Goal: Check status: Check status

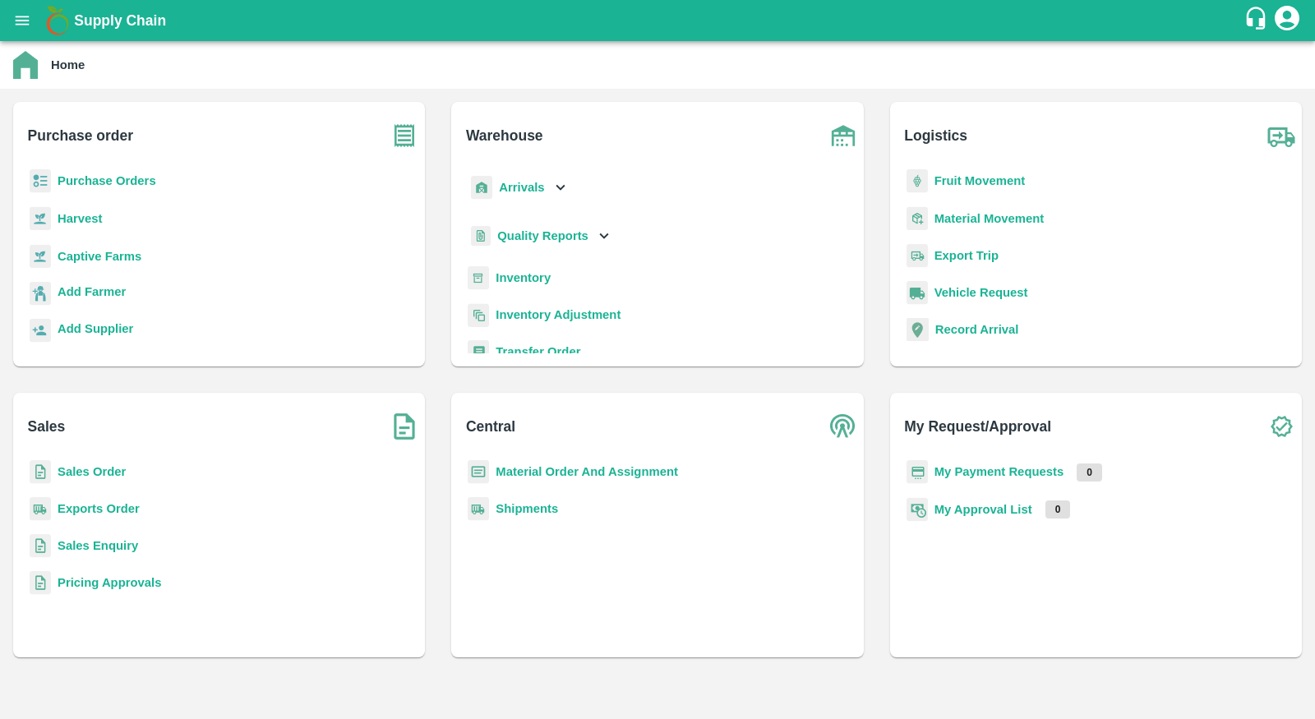
click at [94, 177] on b "Purchase Orders" at bounding box center [107, 180] width 99 height 13
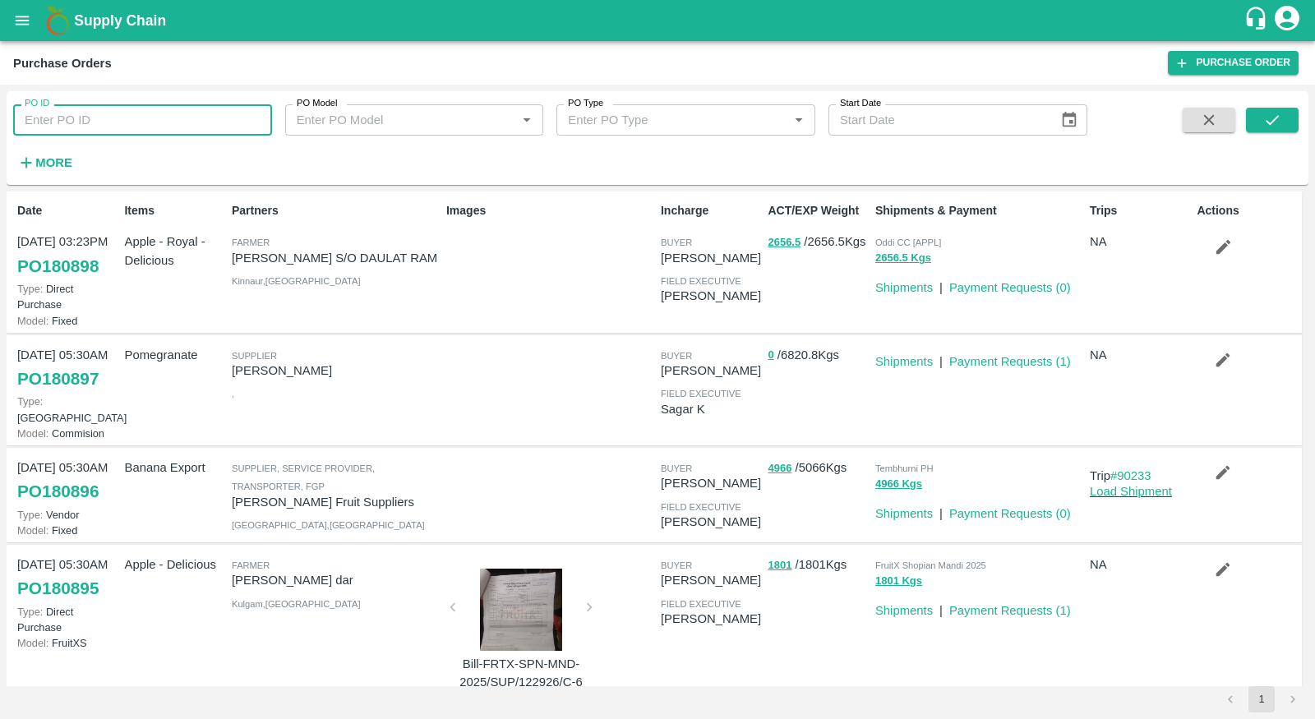
click at [188, 123] on input "PO ID" at bounding box center [142, 119] width 259 height 31
paste input "168950"
click at [1254, 118] on button "submit" at bounding box center [1271, 120] width 53 height 25
click at [184, 108] on input "168950" at bounding box center [142, 119] width 259 height 31
click at [183, 111] on input "168950" at bounding box center [142, 119] width 259 height 31
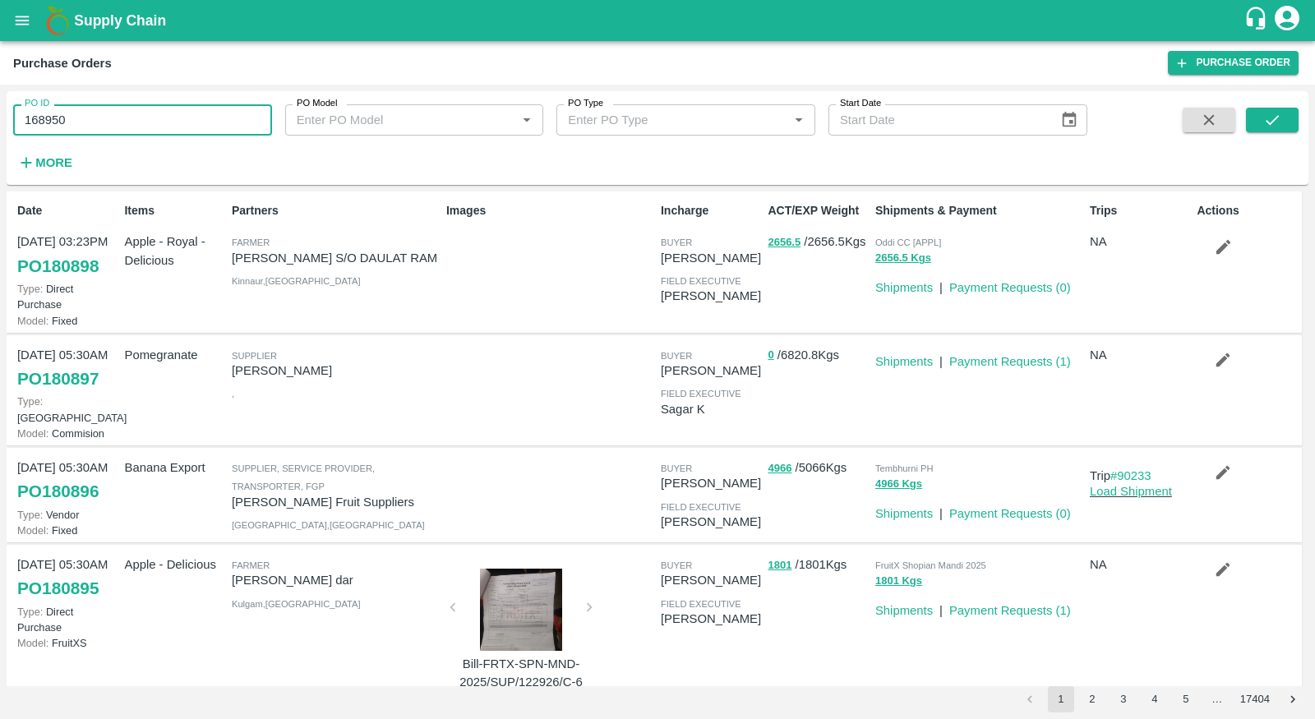
click at [183, 116] on input "168950" at bounding box center [142, 119] width 259 height 31
type input "168950"
click at [1266, 120] on icon "submit" at bounding box center [1272, 120] width 18 height 18
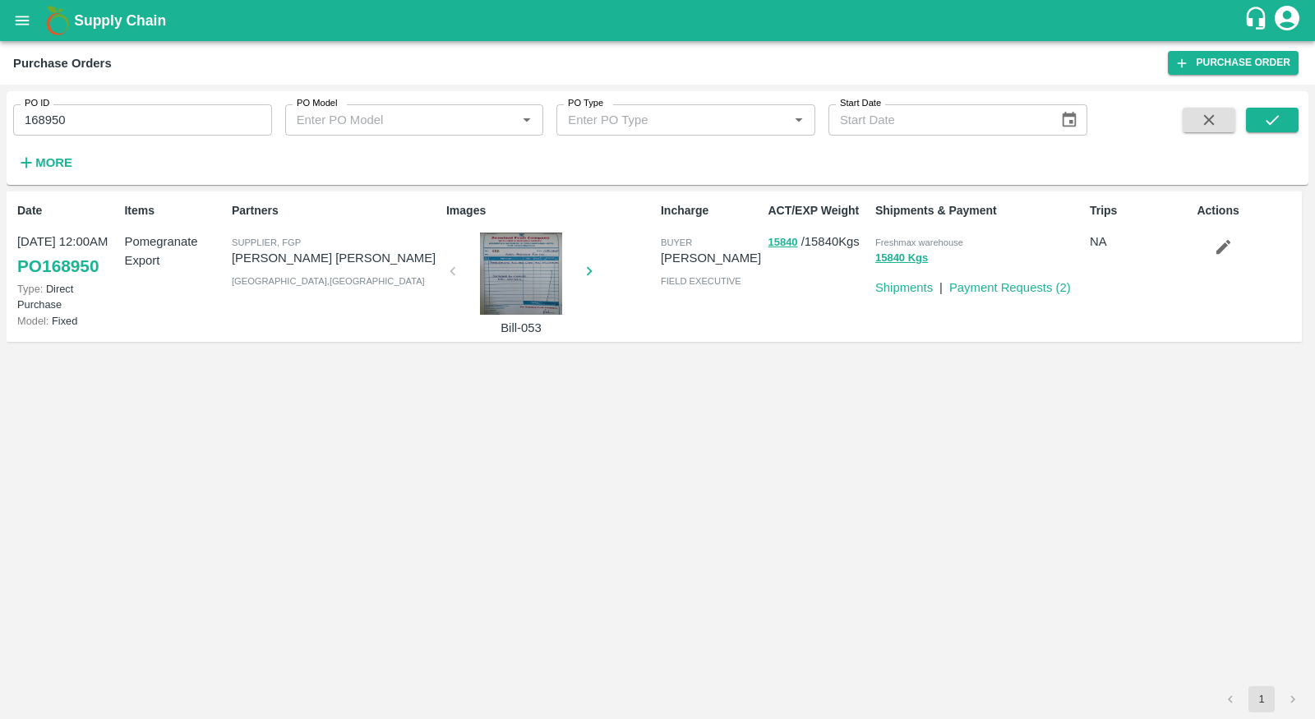
click at [56, 272] on link "PO 168950" at bounding box center [57, 266] width 81 height 30
click at [71, 274] on link "PO 168950" at bounding box center [57, 266] width 81 height 30
click at [75, 261] on link "PO 168950" at bounding box center [57, 266] width 81 height 30
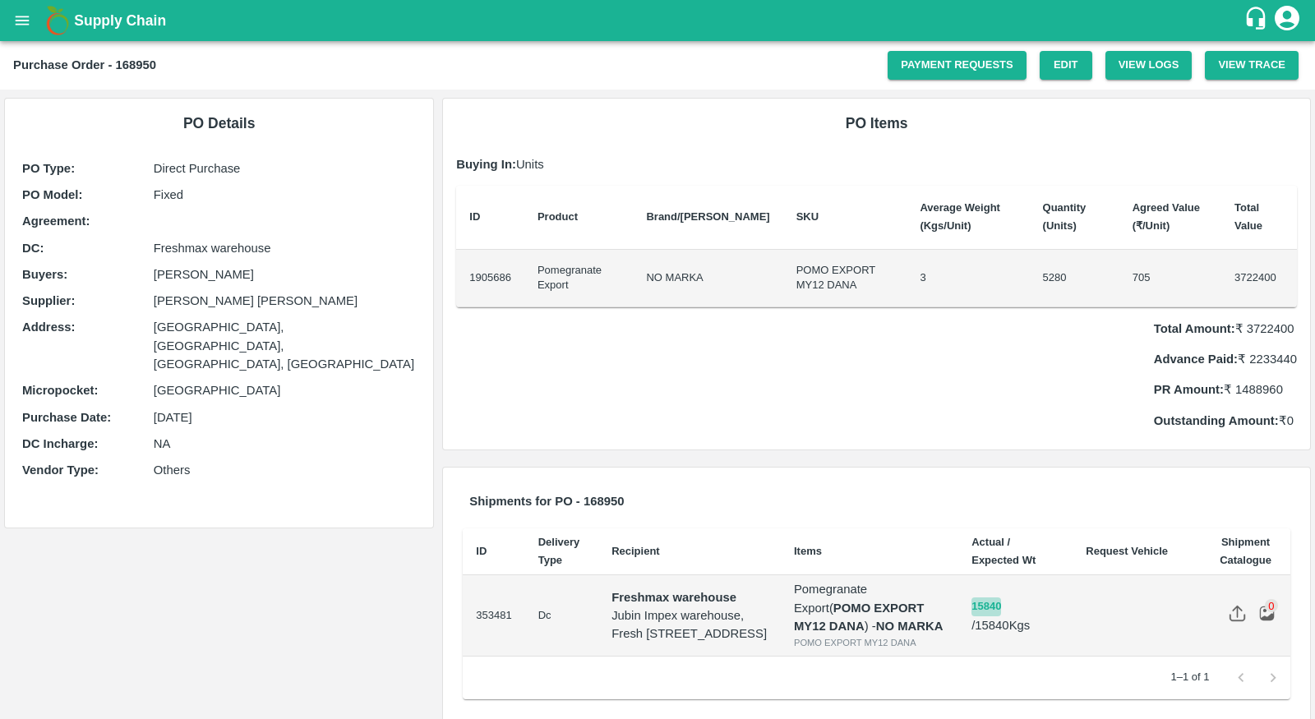
click at [997, 616] on button "15840" at bounding box center [986, 606] width 30 height 19
click at [1256, 68] on button "View Trace" at bounding box center [1251, 65] width 94 height 29
click at [1075, 59] on link "Edit" at bounding box center [1065, 65] width 53 height 29
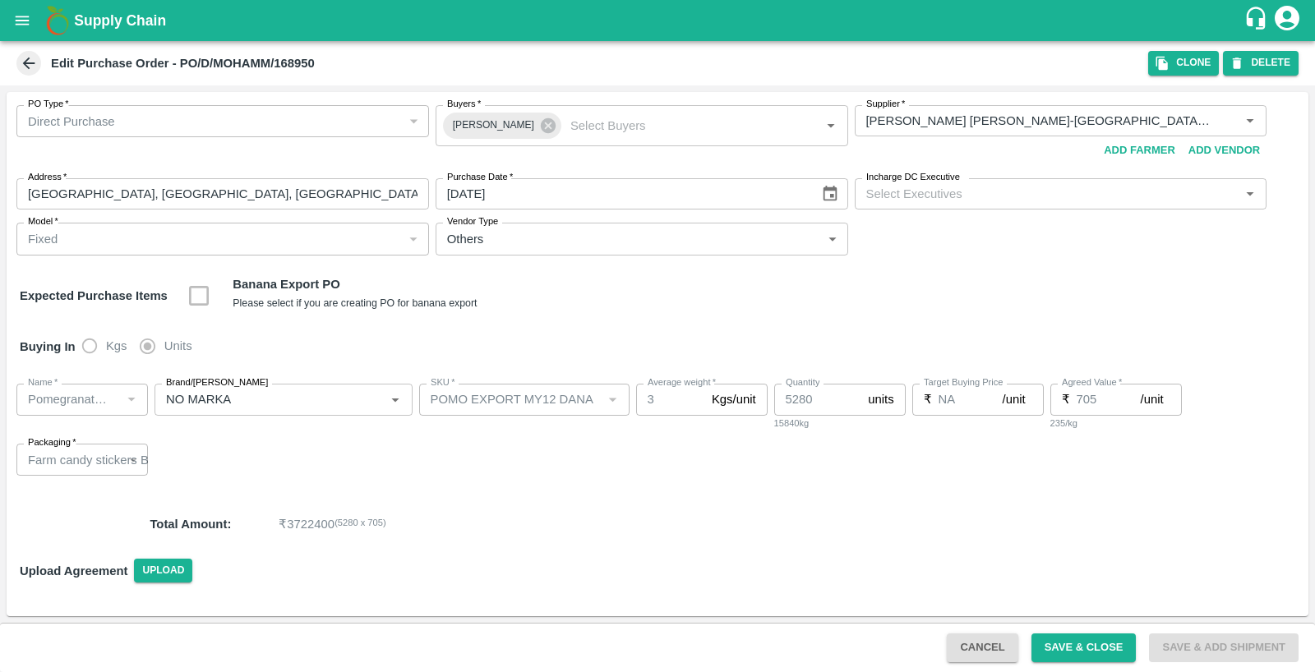
click at [51, 458] on p "Farm candy stickers Box" at bounding box center [95, 460] width 134 height 18
click at [135, 460] on p "Farm candy stickers Box" at bounding box center [95, 460] width 134 height 18
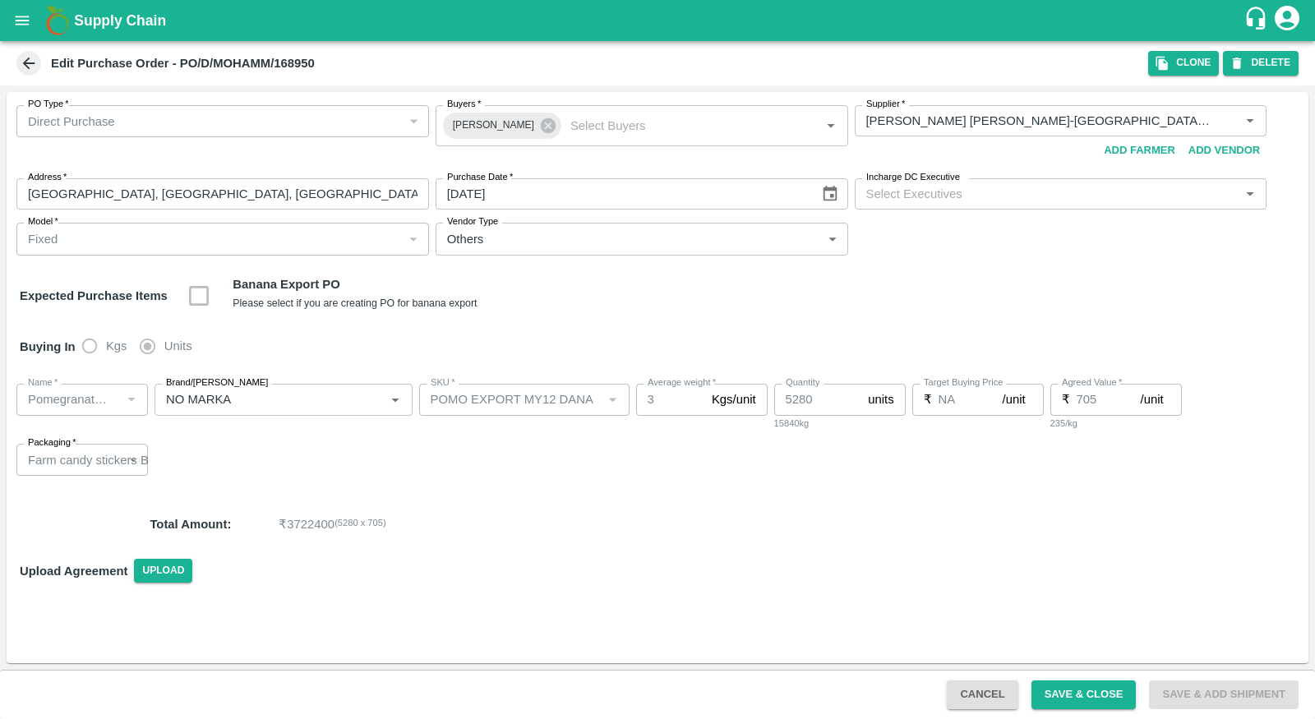
drag, startPoint x: 53, startPoint y: 458, endPoint x: 128, endPoint y: 463, distance: 75.0
click at [131, 463] on p "Farm candy stickers Box" at bounding box center [95, 460] width 134 height 18
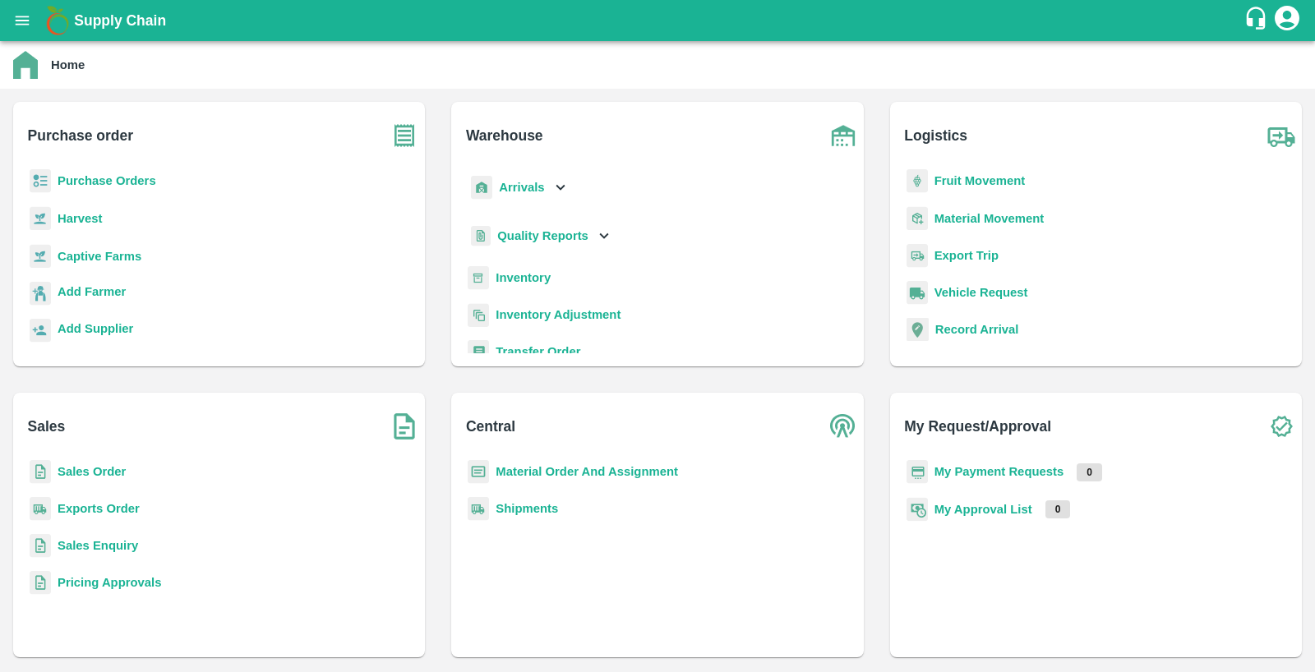
click at [97, 470] on b "Sales Order" at bounding box center [92, 471] width 68 height 13
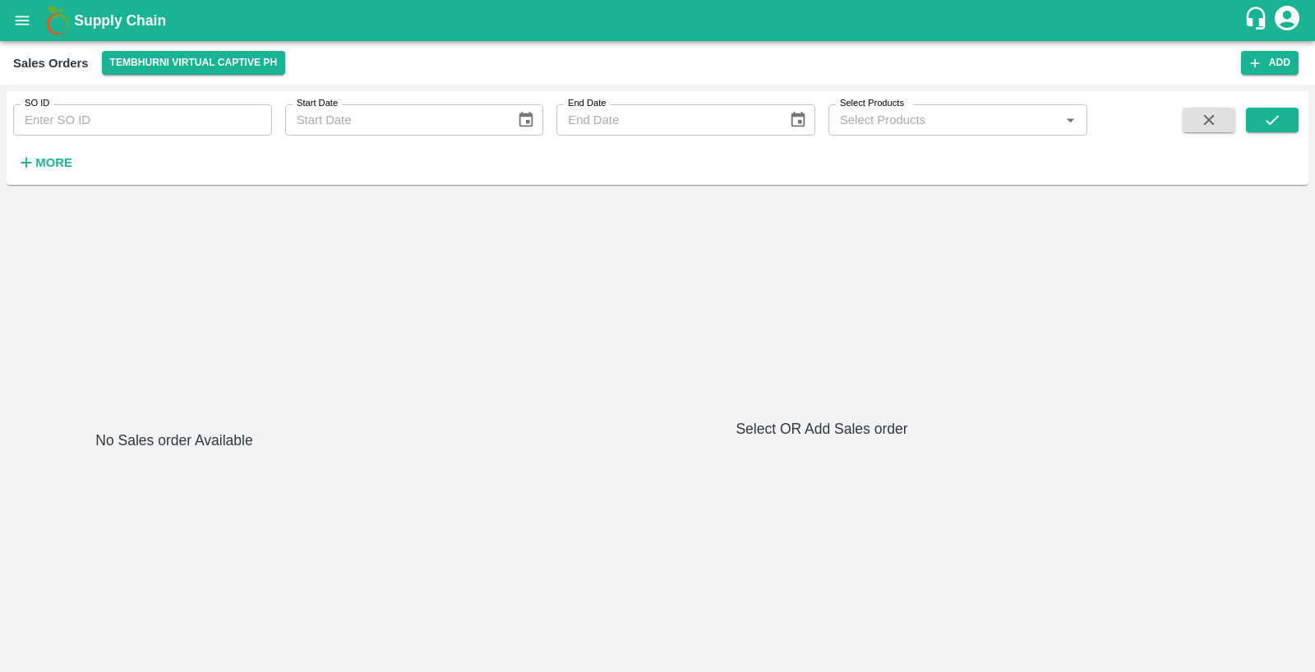
click at [168, 122] on input "SO ID" at bounding box center [142, 119] width 259 height 31
paste input "602632"
type input "602632"
click at [1273, 114] on icon "submit" at bounding box center [1272, 120] width 18 height 18
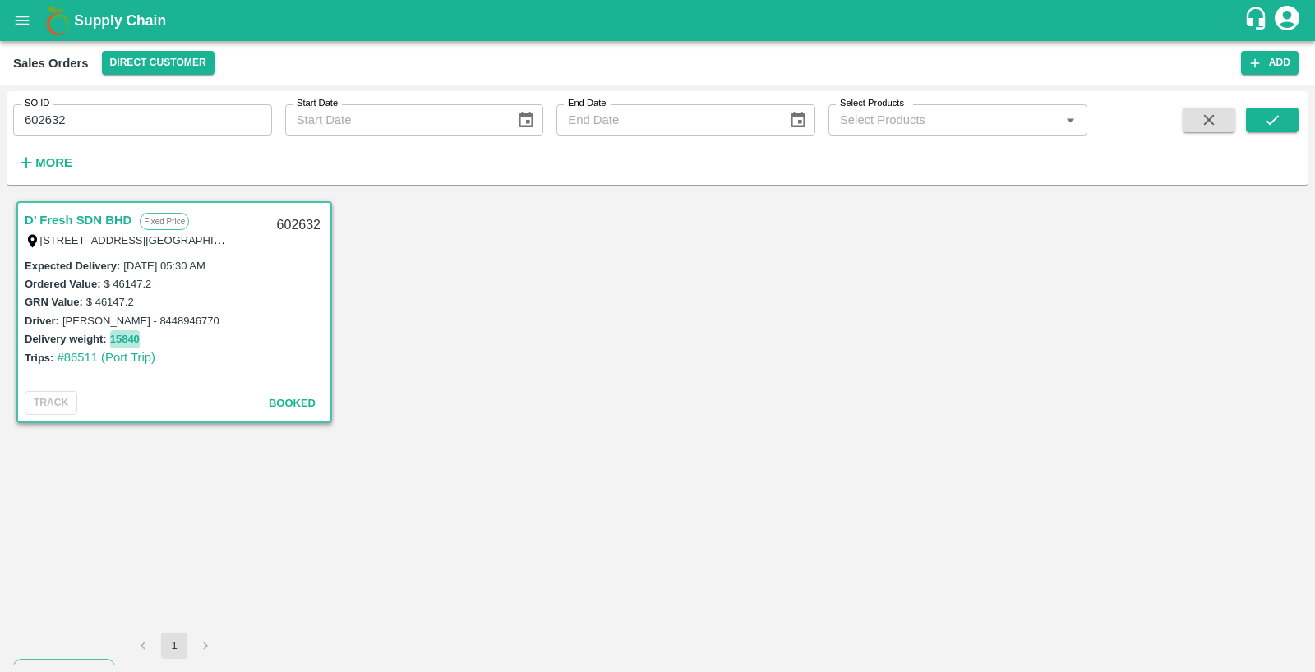
click at [120, 341] on button "15840" at bounding box center [125, 339] width 30 height 19
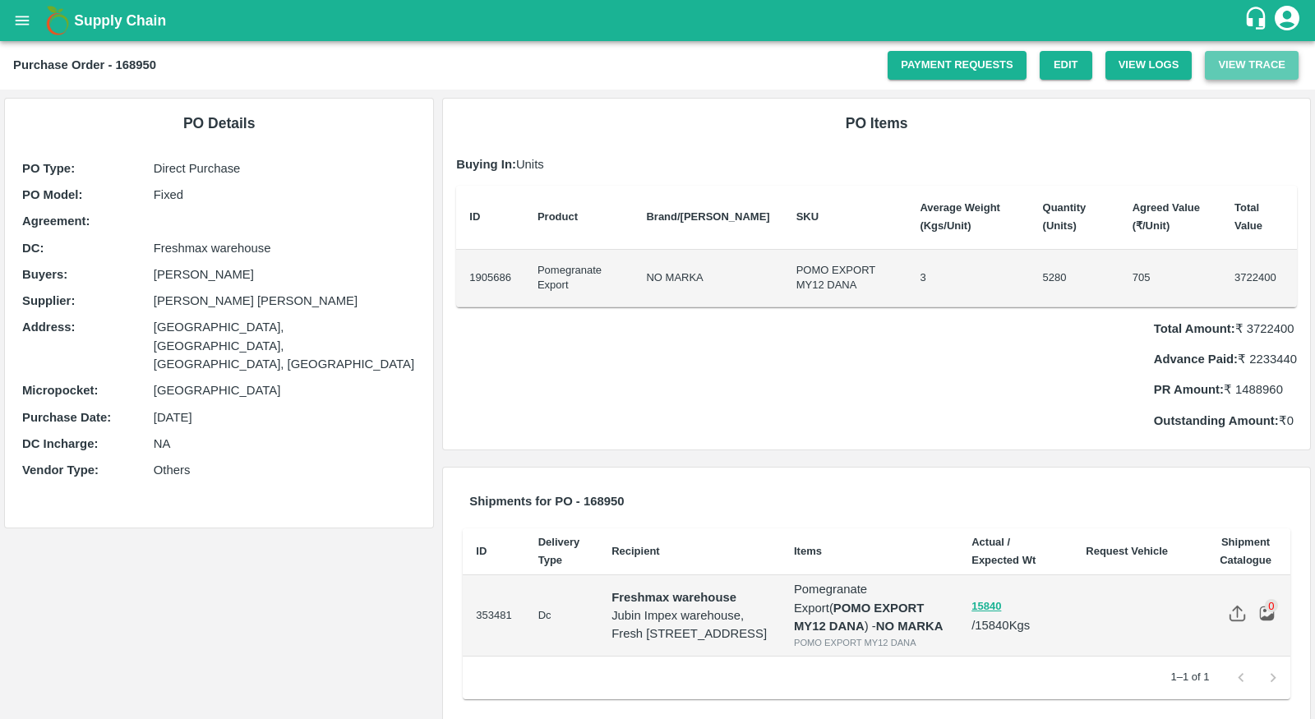
click at [1223, 67] on button "View Trace" at bounding box center [1251, 65] width 94 height 29
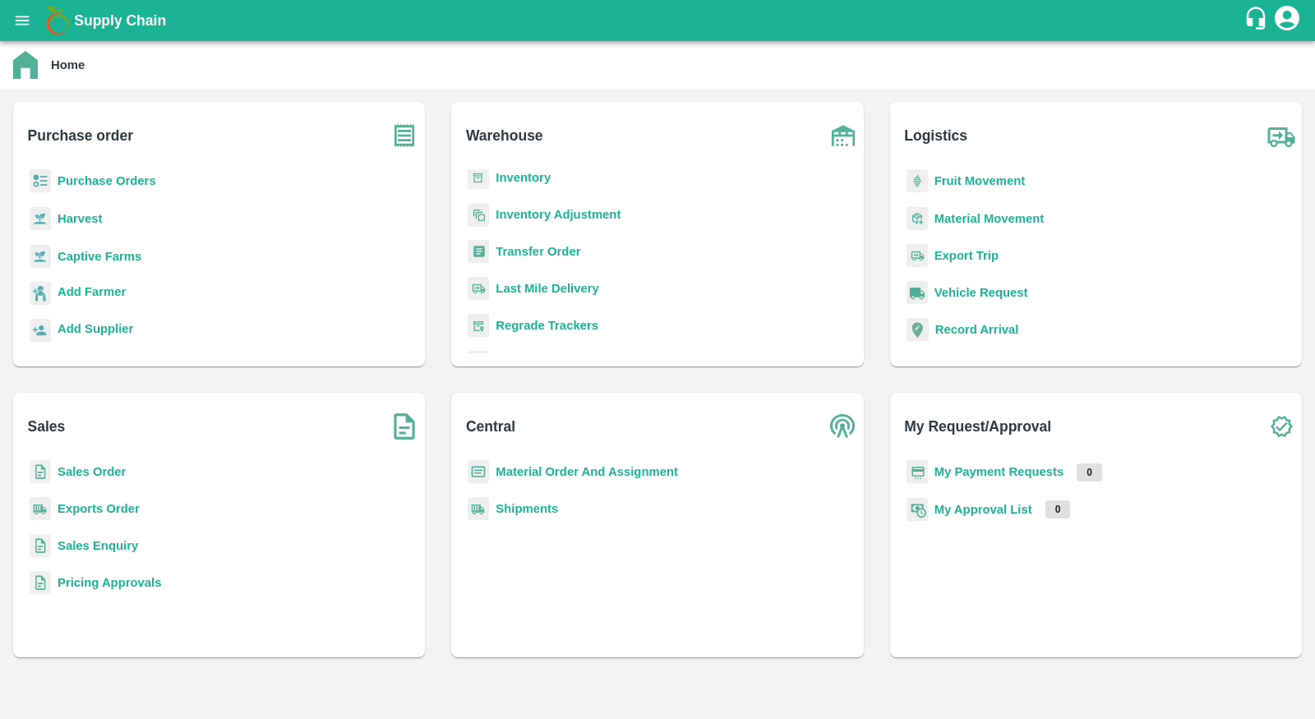
scroll to position [112, 0]
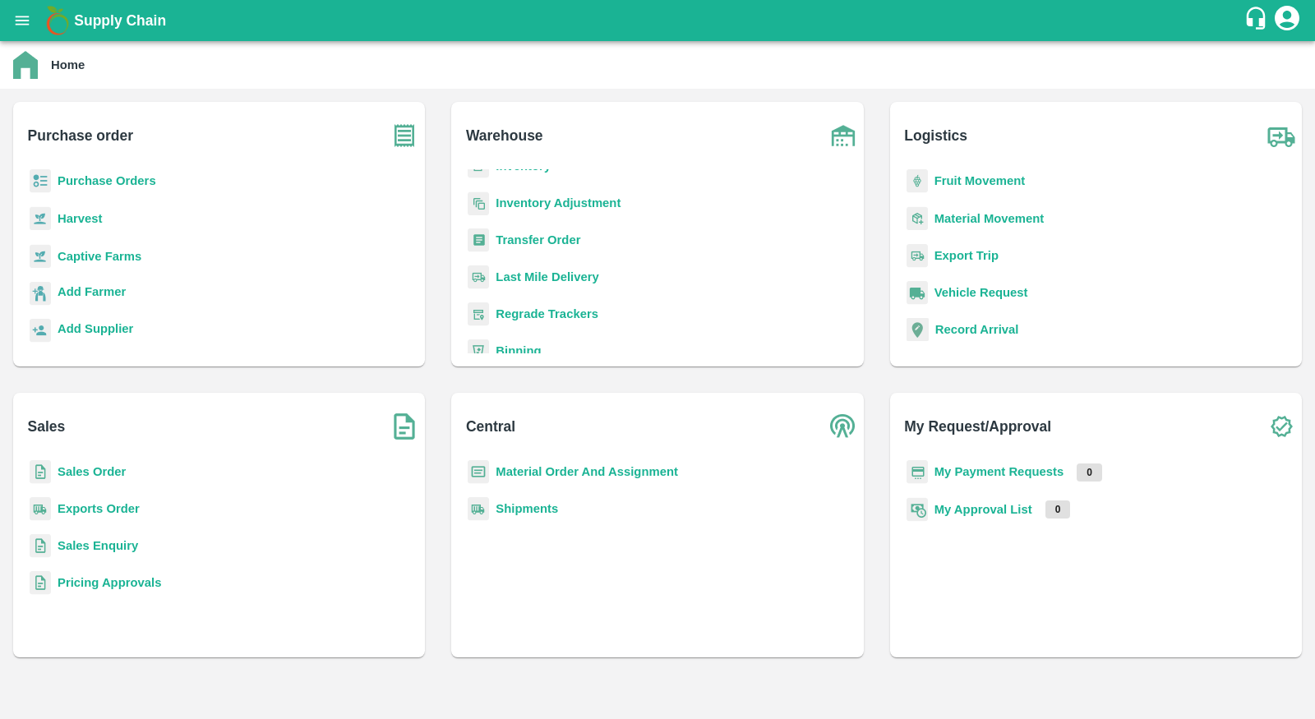
click at [546, 307] on b "Regrade Trackers" at bounding box center [546, 313] width 103 height 13
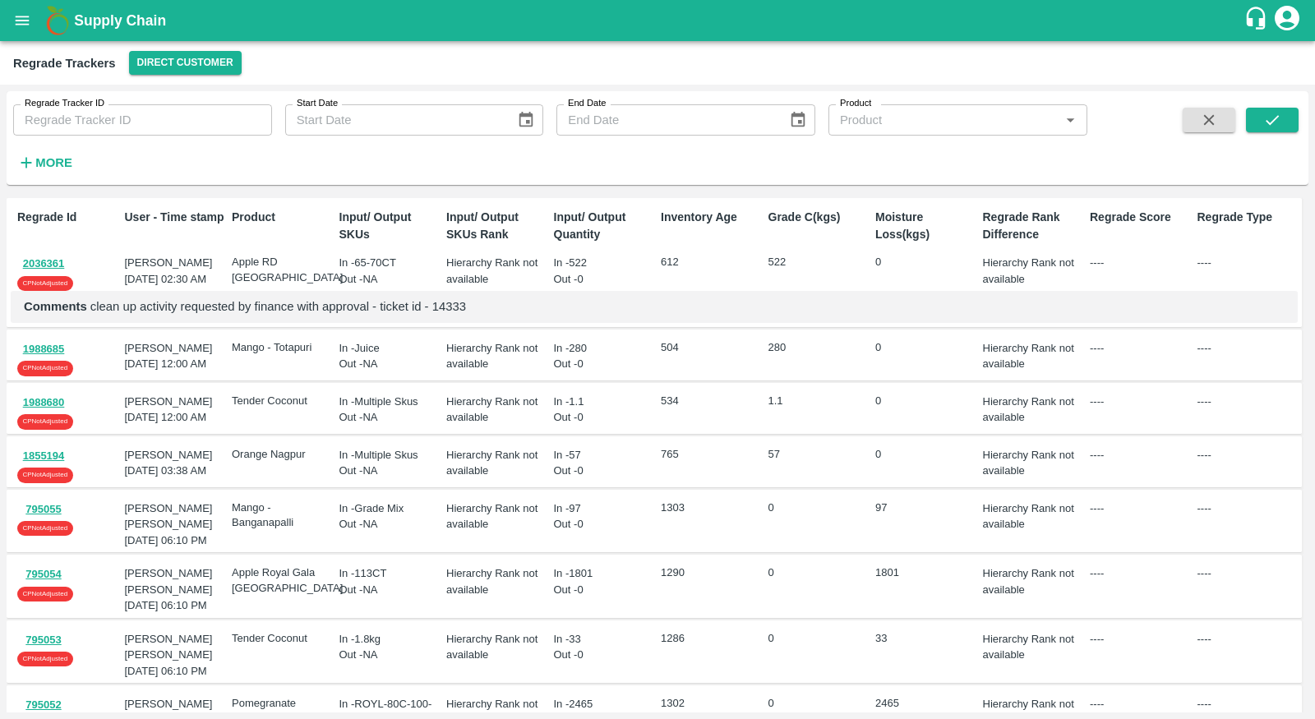
click at [189, 123] on input "Regrade Tracker ID" at bounding box center [142, 119] width 259 height 31
paste input "7786"
type input "7786"
click at [70, 160] on strong "More" at bounding box center [53, 162] width 37 height 13
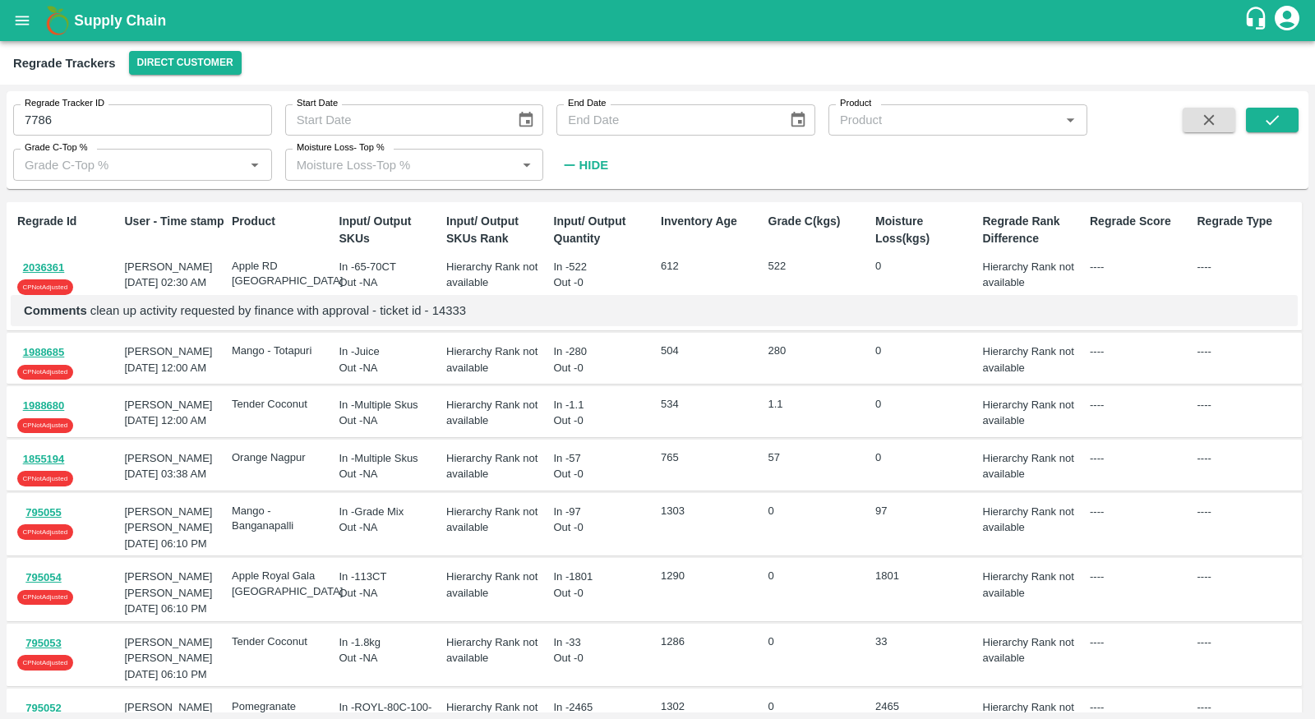
click at [141, 121] on input "7786" at bounding box center [142, 119] width 259 height 31
click at [168, 73] on button "Direct Customer" at bounding box center [185, 63] width 113 height 24
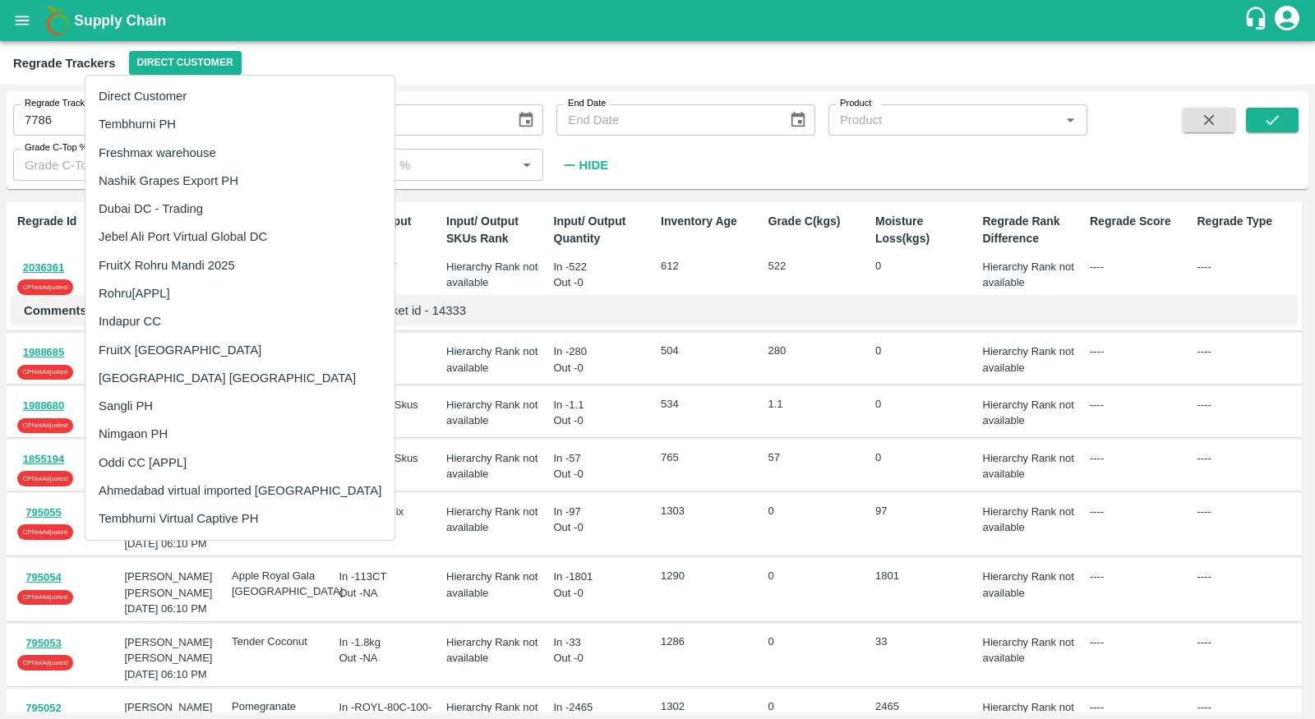
click at [180, 144] on li "Freshmax warehouse" at bounding box center [239, 153] width 309 height 28
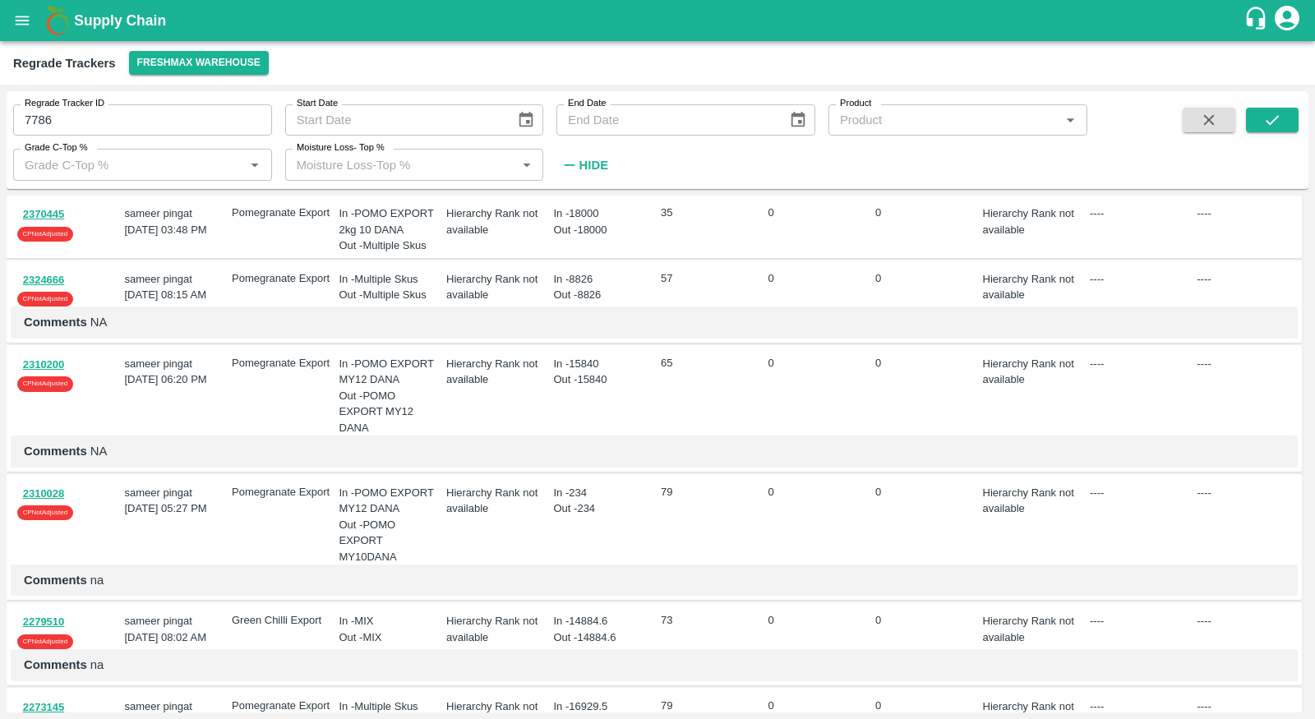
scroll to position [1167, 0]
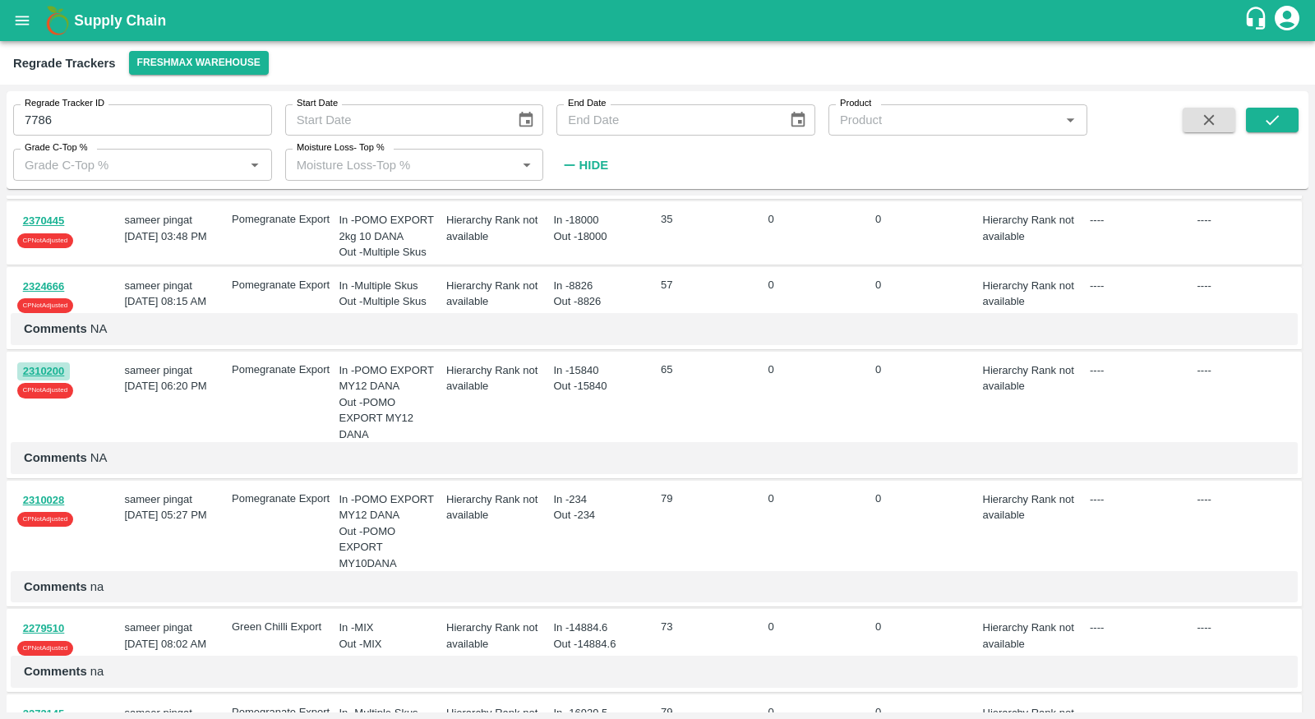
click at [38, 381] on button "2310200" at bounding box center [43, 371] width 53 height 19
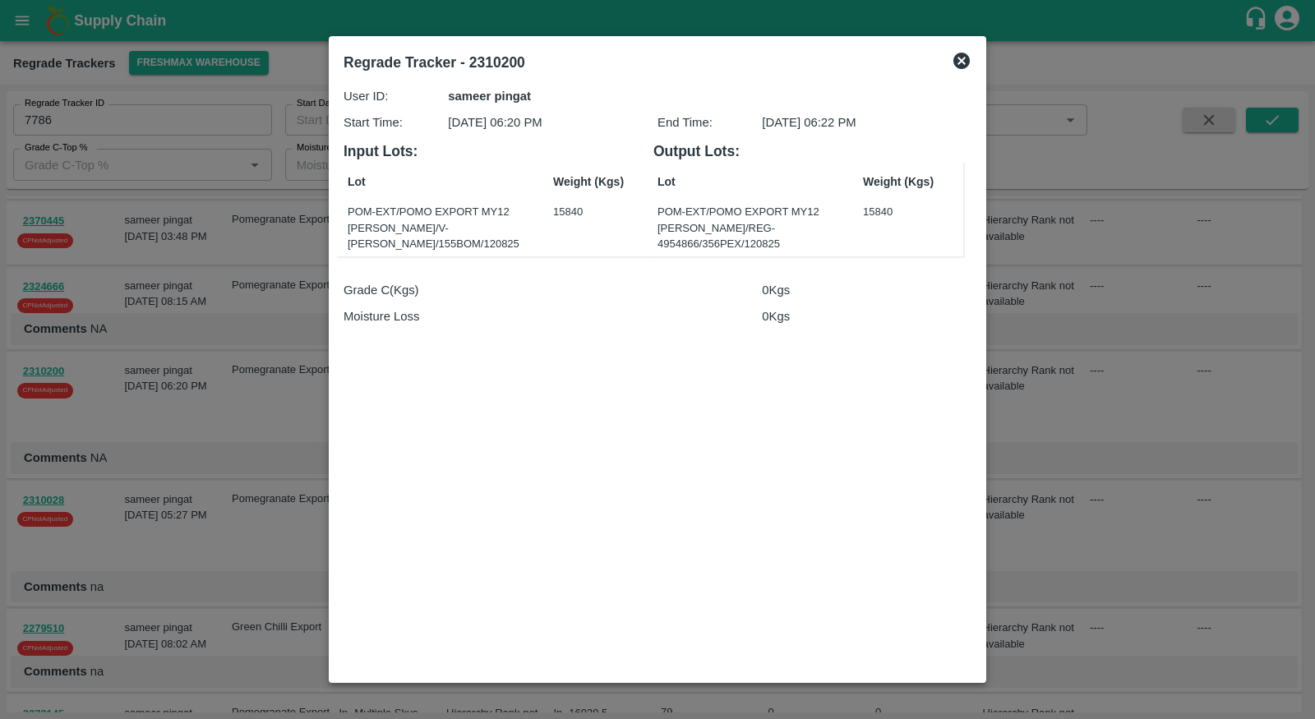
click at [288, 415] on div at bounding box center [657, 359] width 1315 height 719
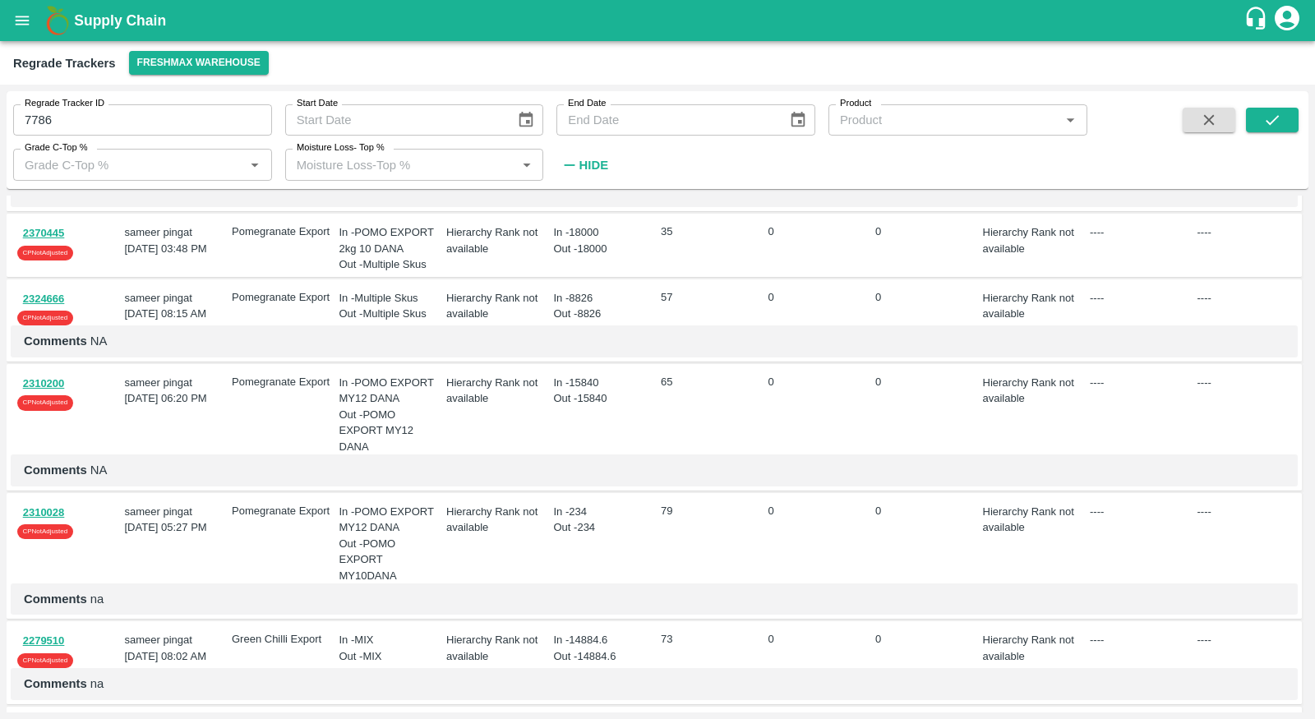
scroll to position [1155, 0]
click at [53, 393] on button "2310200" at bounding box center [43, 383] width 53 height 19
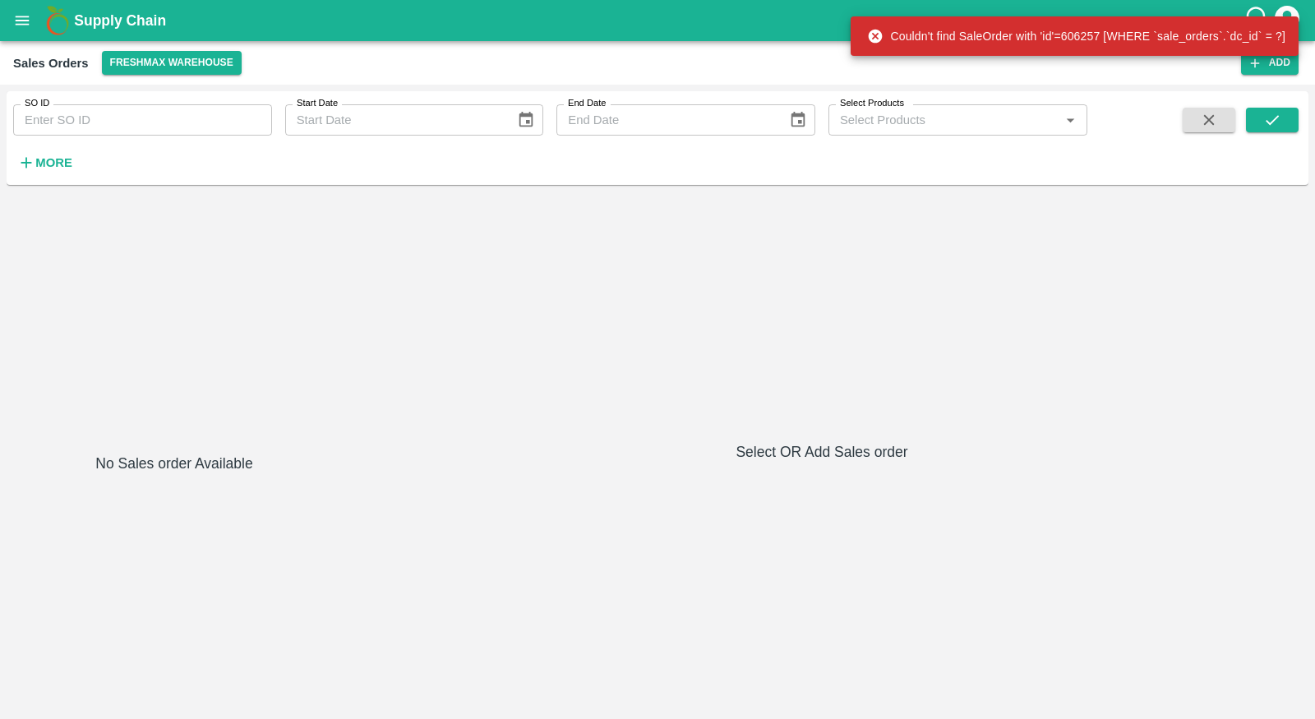
click at [196, 117] on input "SO ID" at bounding box center [142, 119] width 259 height 31
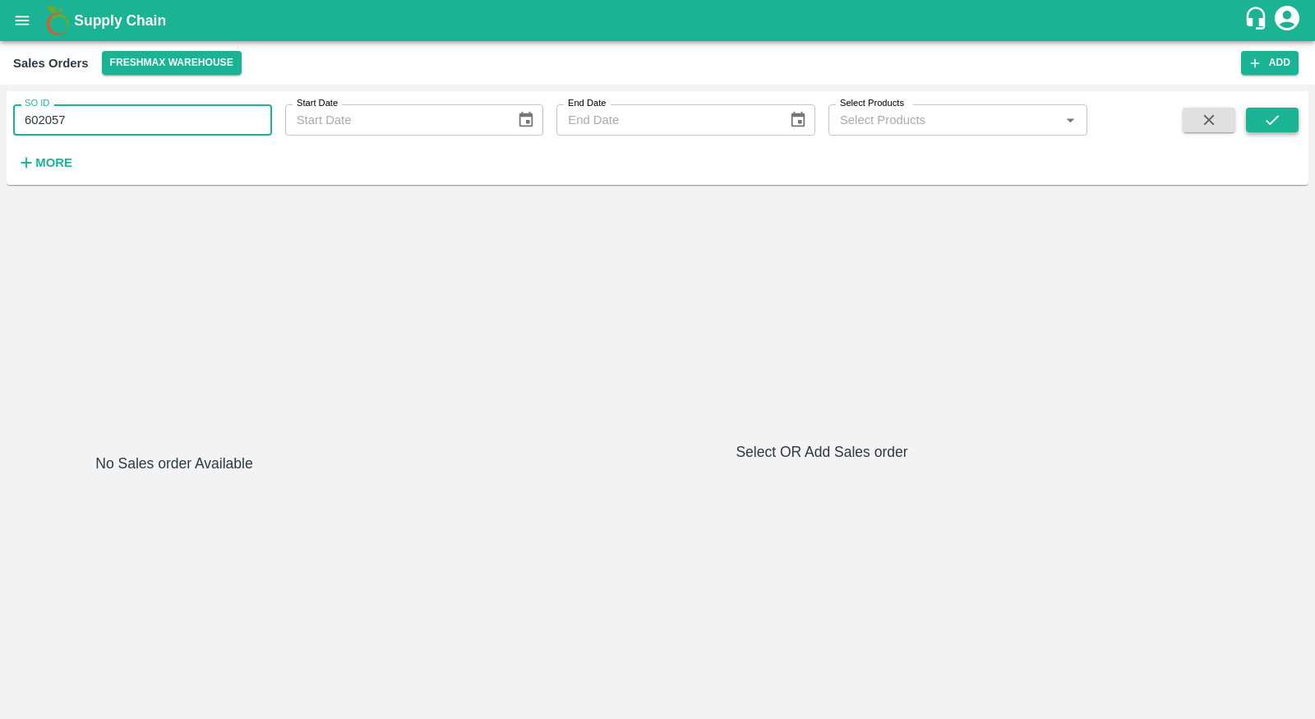
click at [1271, 108] on button "submit" at bounding box center [1271, 120] width 53 height 25
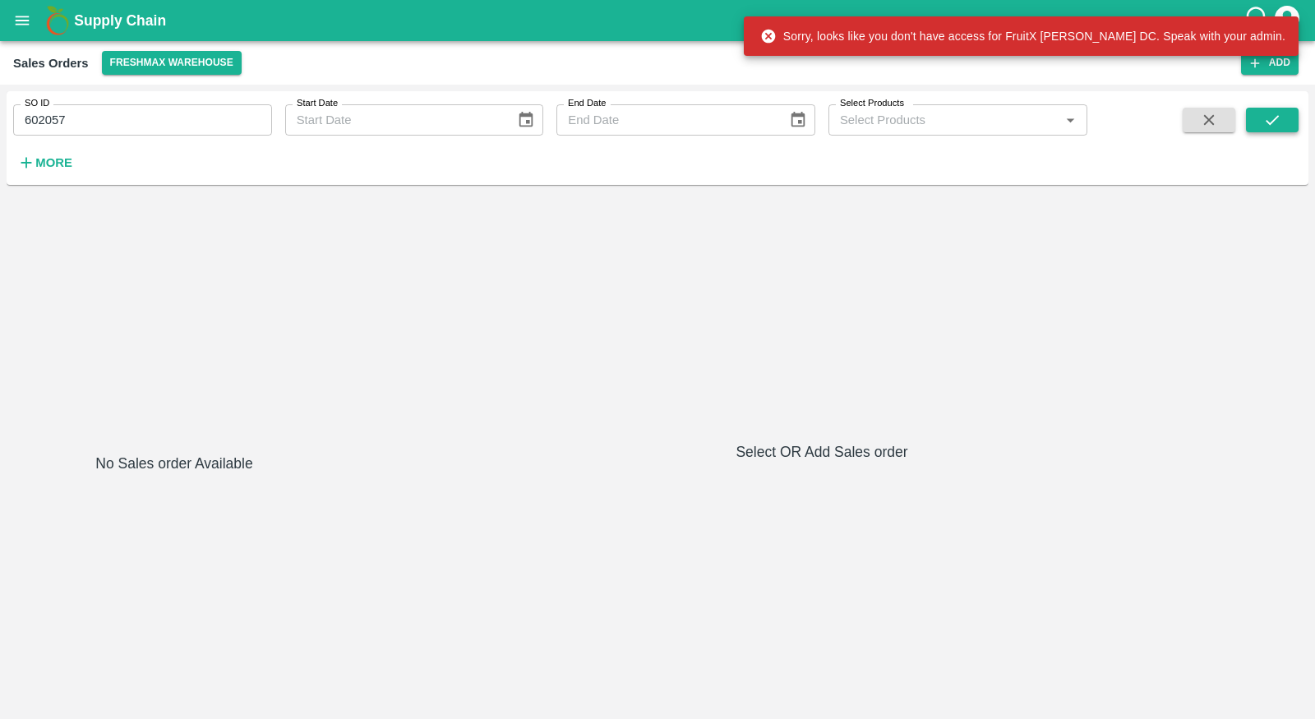
click at [1271, 108] on button "submit" at bounding box center [1271, 120] width 53 height 25
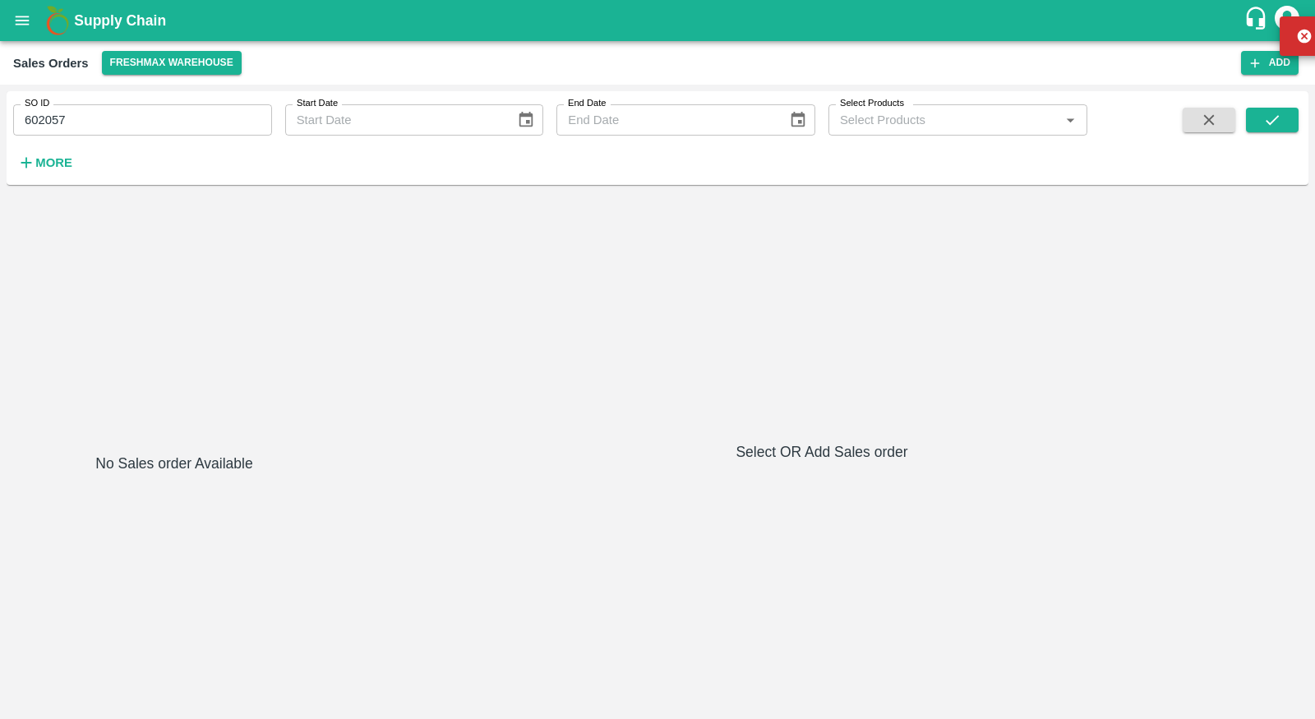
click at [36, 124] on input "602057" at bounding box center [142, 119] width 259 height 31
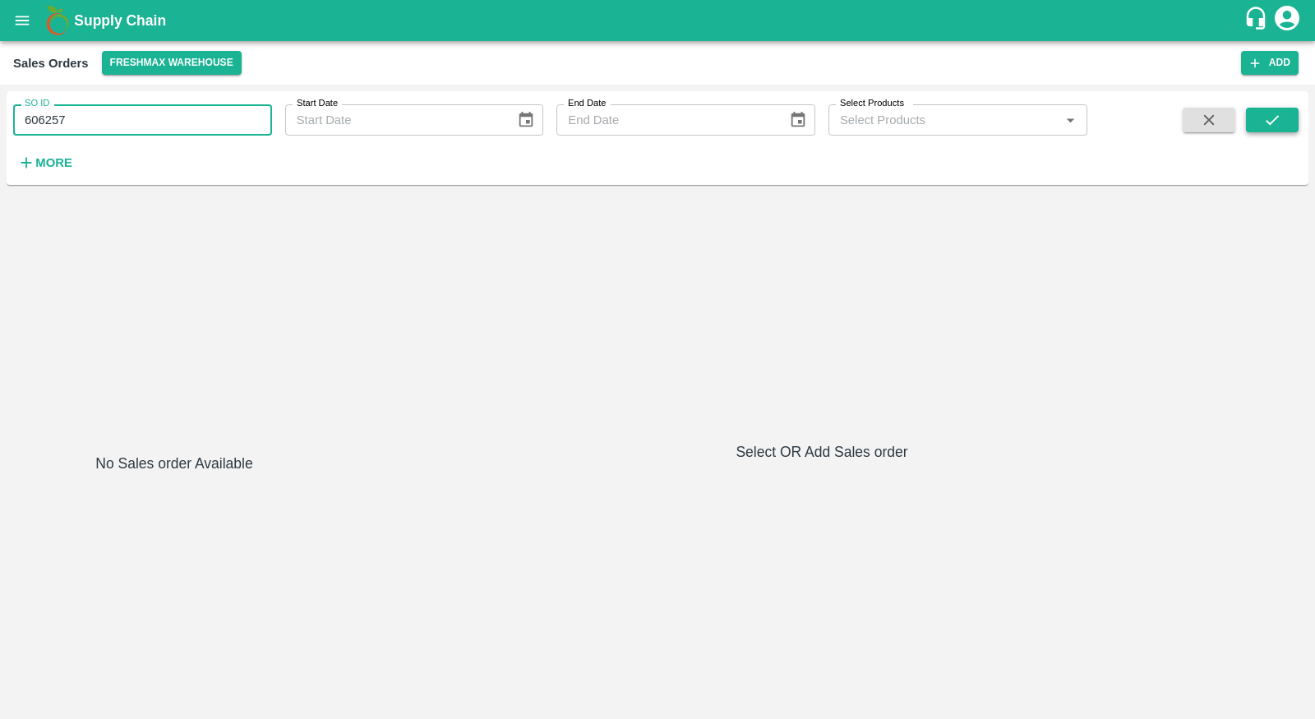
type input "606257"
click at [1247, 118] on button "submit" at bounding box center [1271, 120] width 53 height 25
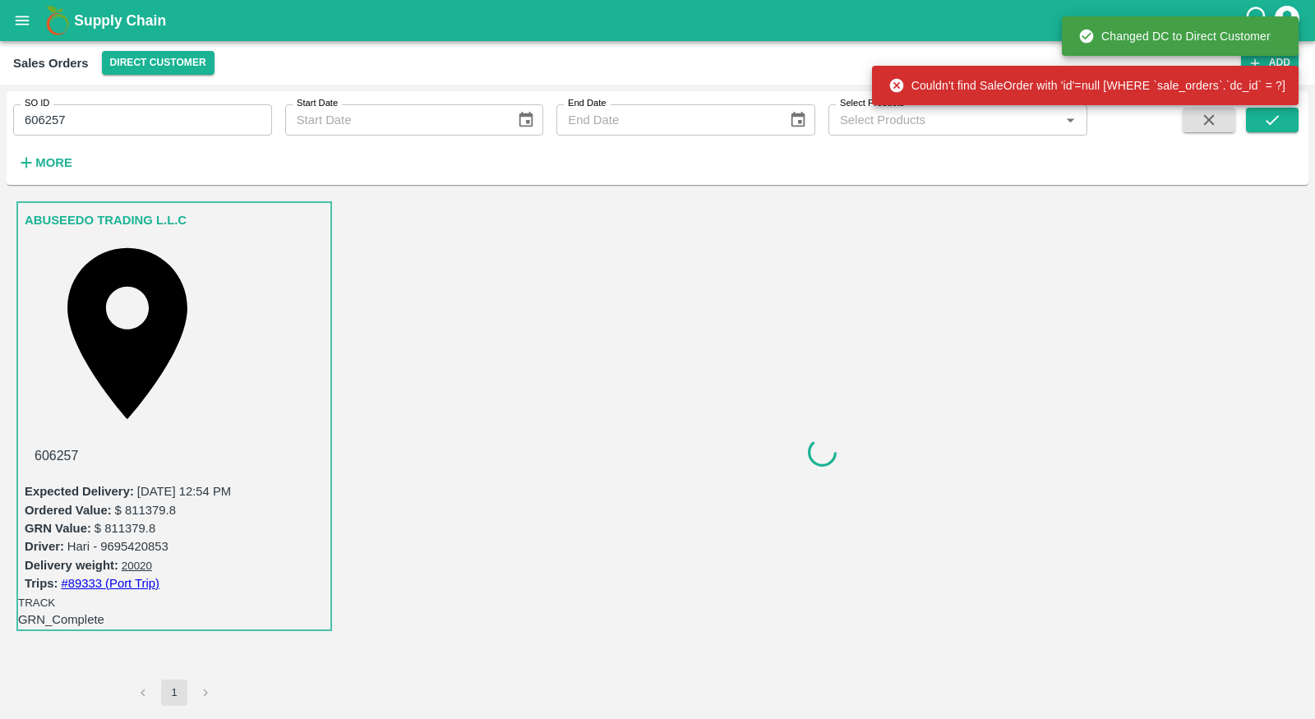
click at [137, 218] on link "ABUSEEDO TRADING L.L.C" at bounding box center [106, 219] width 162 height 21
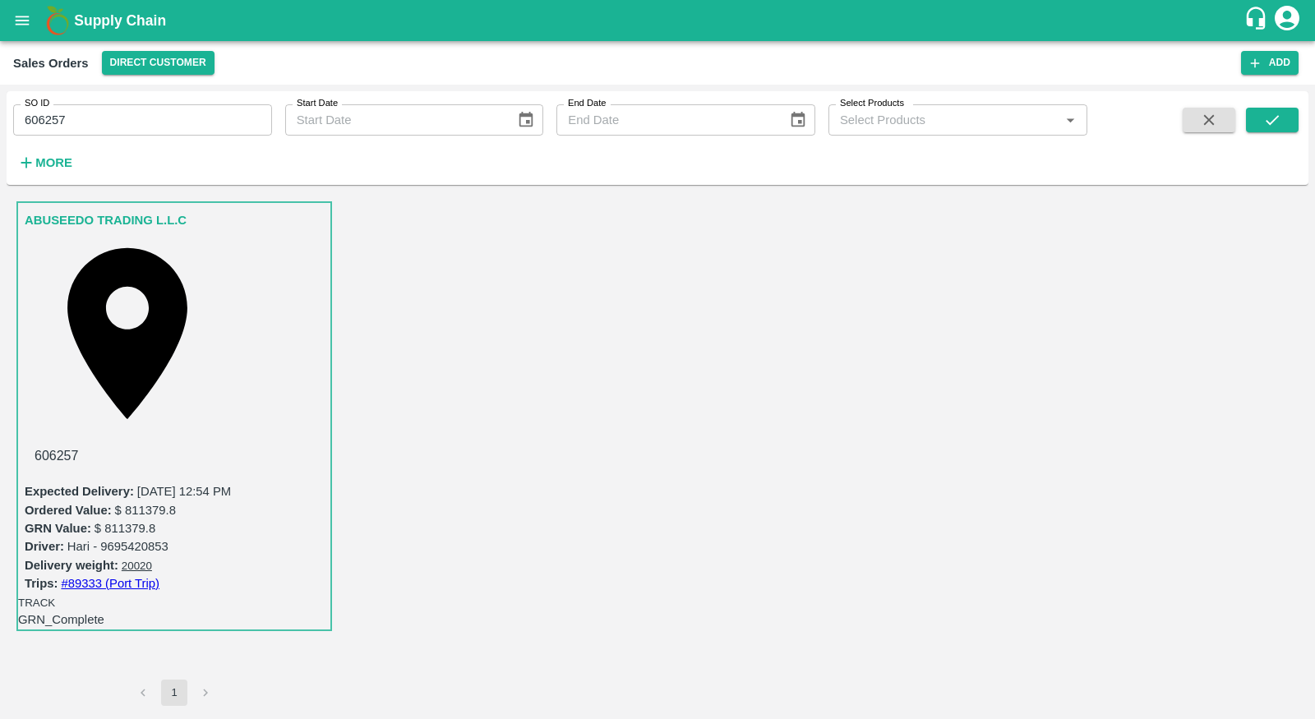
scroll to position [329, 0]
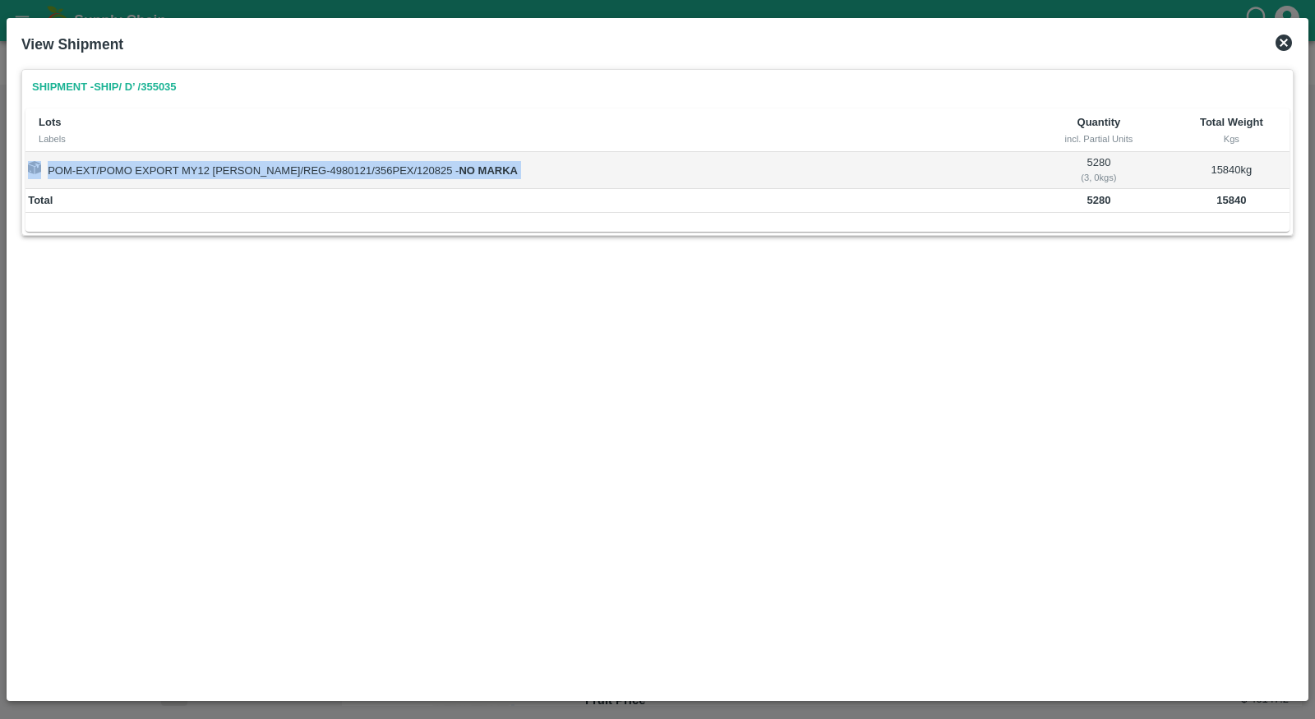
click at [333, 167] on td "POM-EXT/POMO EXPORT MY12 DANA/REG-4980121/356PEX/120825 - NO MARKA" at bounding box center [524, 170] width 998 height 36
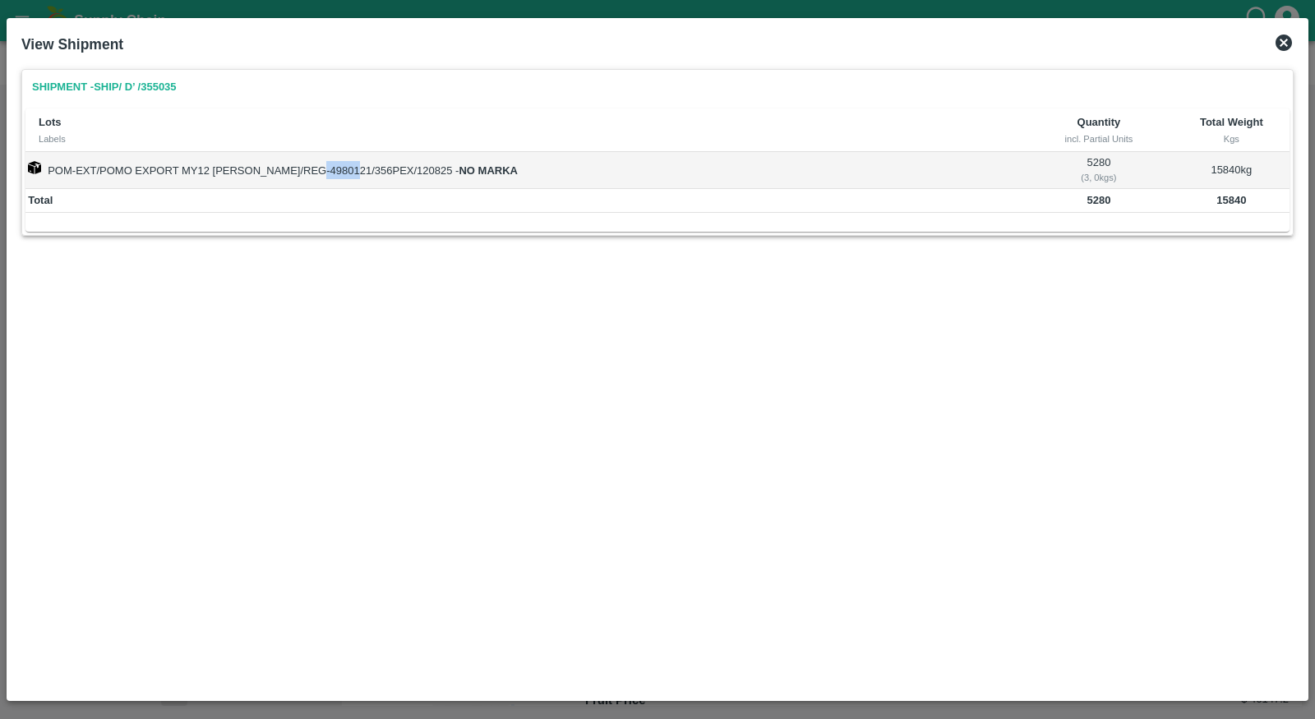
click at [333, 167] on td "POM-EXT/POMO EXPORT MY12 DANA/REG-4980121/356PEX/120825 - NO MARKA" at bounding box center [524, 170] width 998 height 36
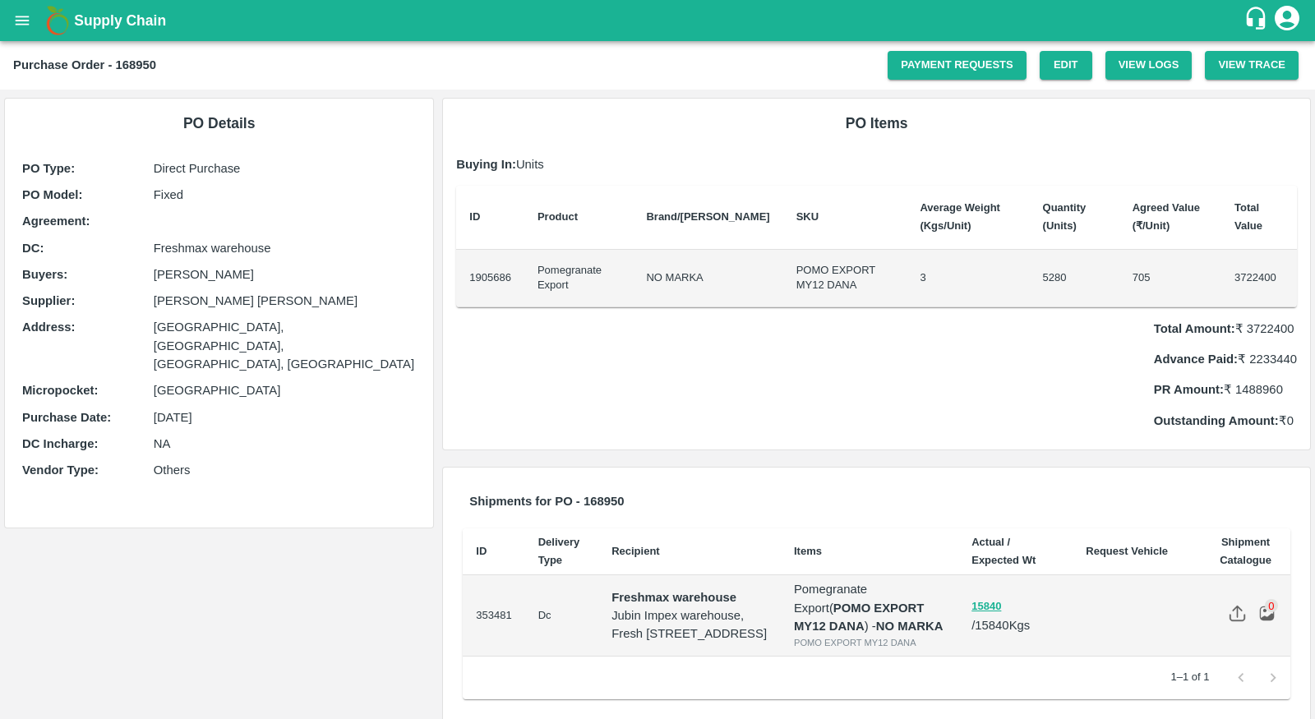
click at [1034, 270] on td "5280" at bounding box center [1074, 279] width 90 height 58
click at [170, 191] on p "Fixed" at bounding box center [285, 195] width 263 height 18
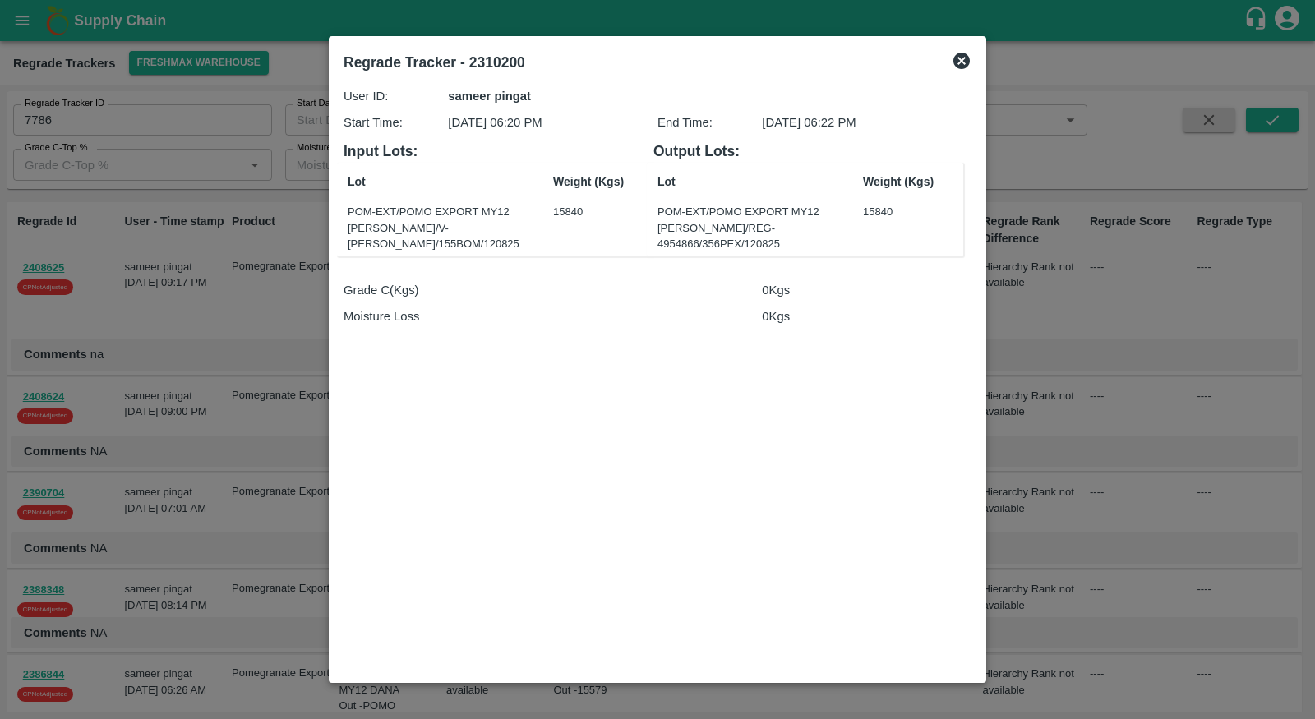
scroll to position [1155, 0]
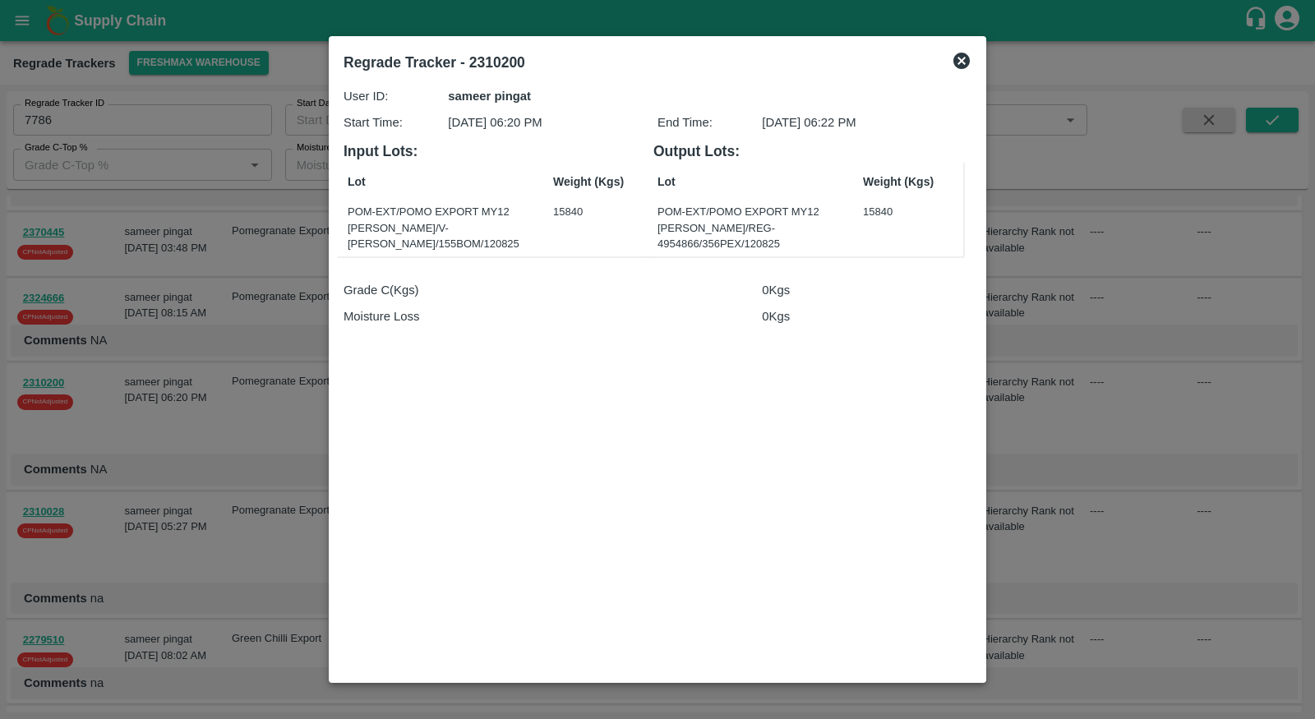
click at [882, 222] on div "Weight (Kgs) 15840" at bounding box center [907, 209] width 103 height 85
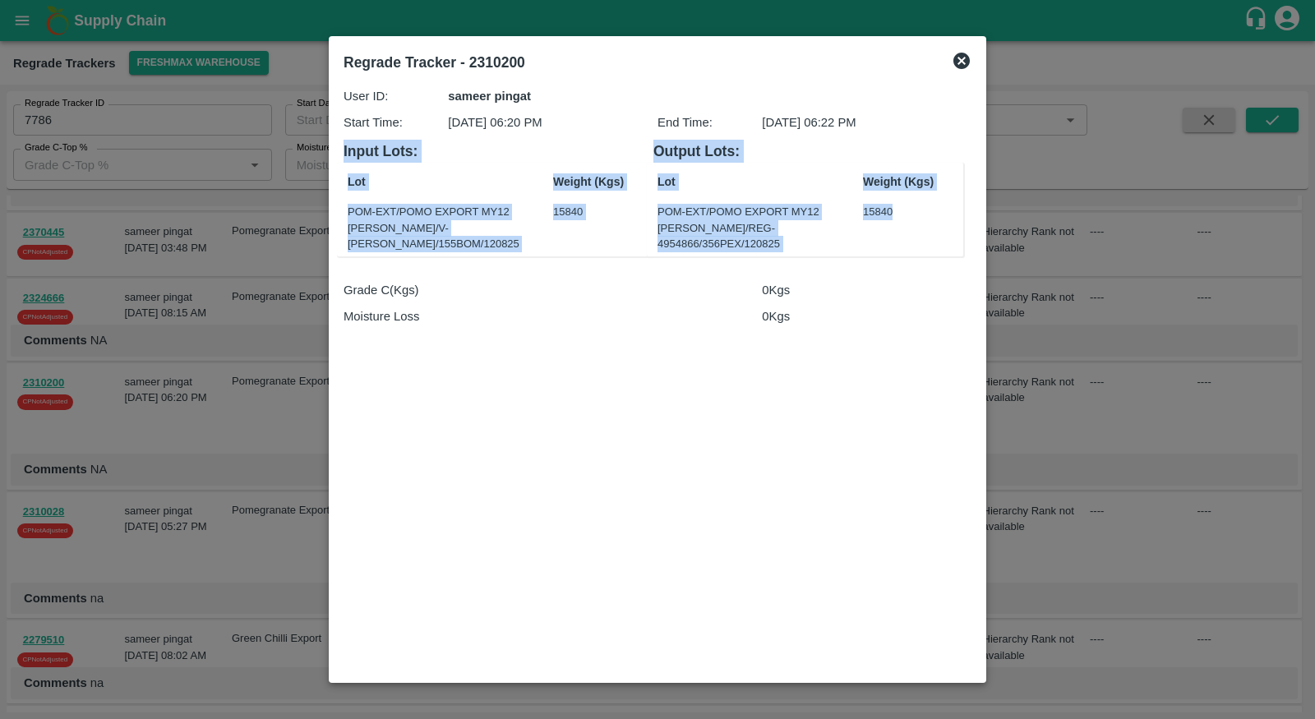
drag, startPoint x: 924, startPoint y: 228, endPoint x: 340, endPoint y: 154, distance: 588.9
click at [340, 154] on div "User ID: sameer pingat Start Time: [DATE] 06:20 PM End Time: [DATE] 06:22 PM In…" at bounding box center [657, 378] width 641 height 595
copy div "Input Lots: Lot POM-EXT/POMO EXPORT MY12 [PERSON_NAME]/V-[PERSON_NAME]/155BOM/1…"
